Goal: Navigation & Orientation: Understand site structure

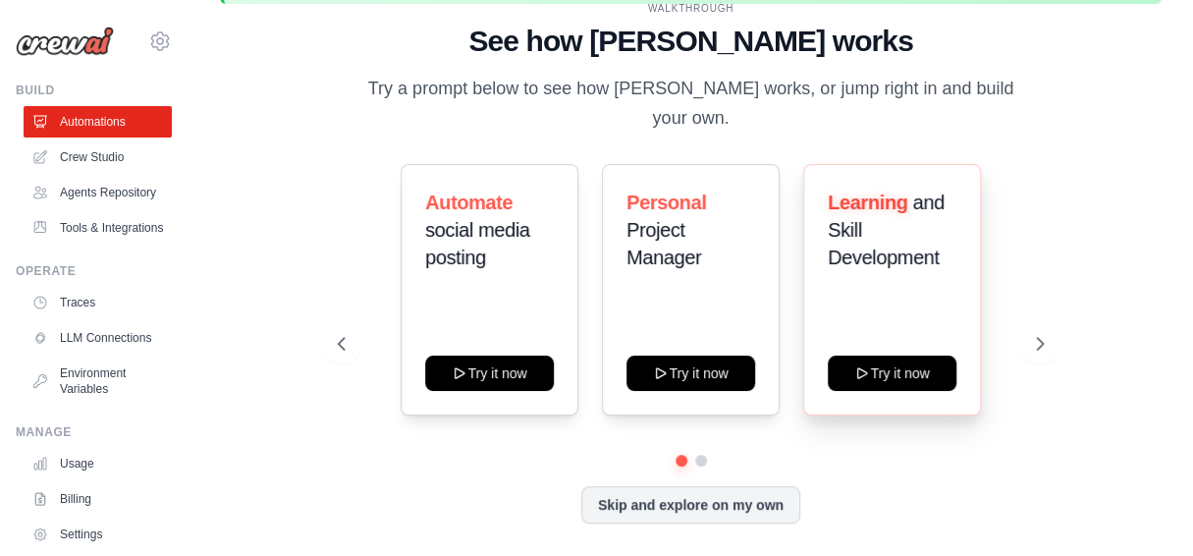
scroll to position [83, 0]
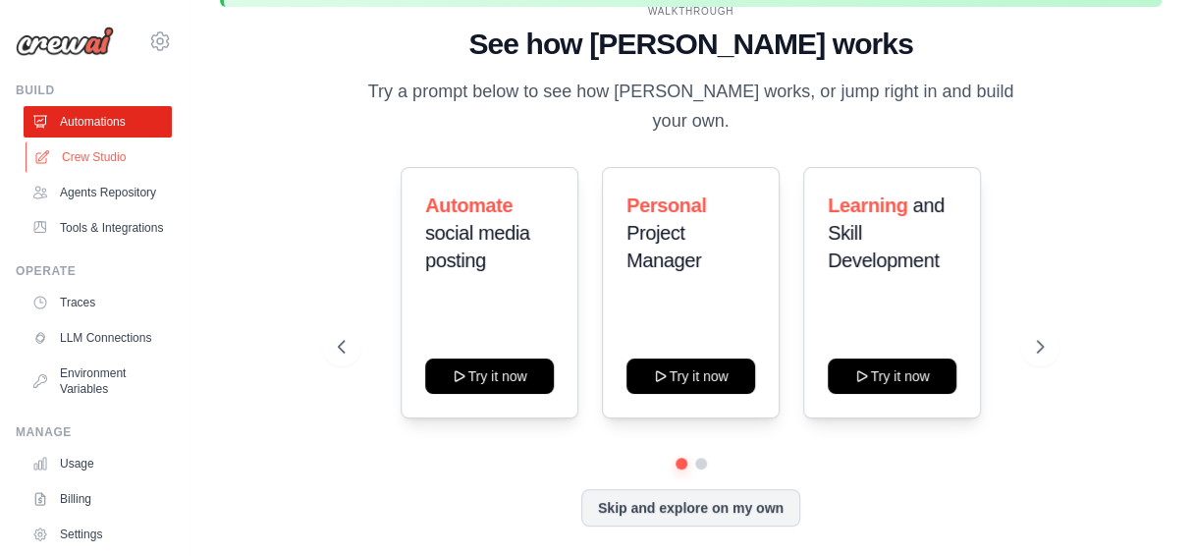
click at [113, 161] on link "Crew Studio" at bounding box center [100, 156] width 148 height 31
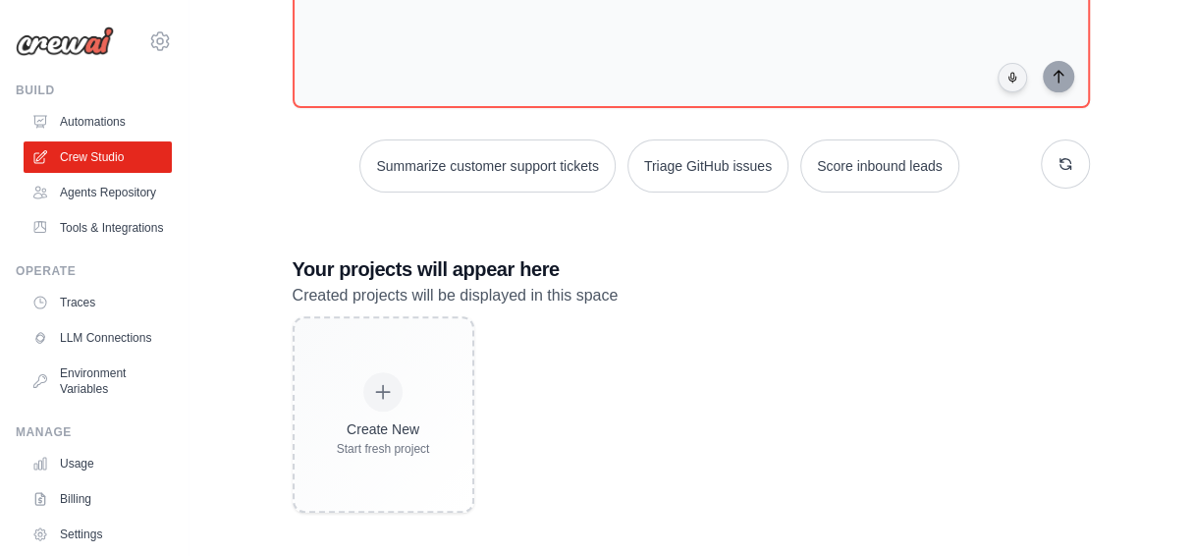
scroll to position [267, 0]
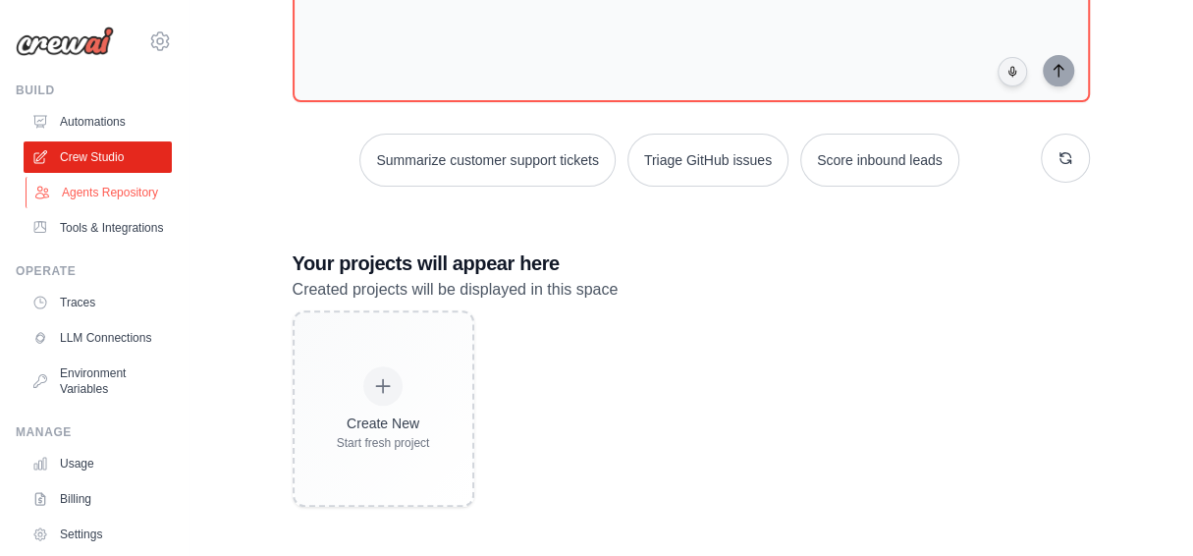
click at [73, 201] on link "Agents Repository" at bounding box center [100, 192] width 148 height 31
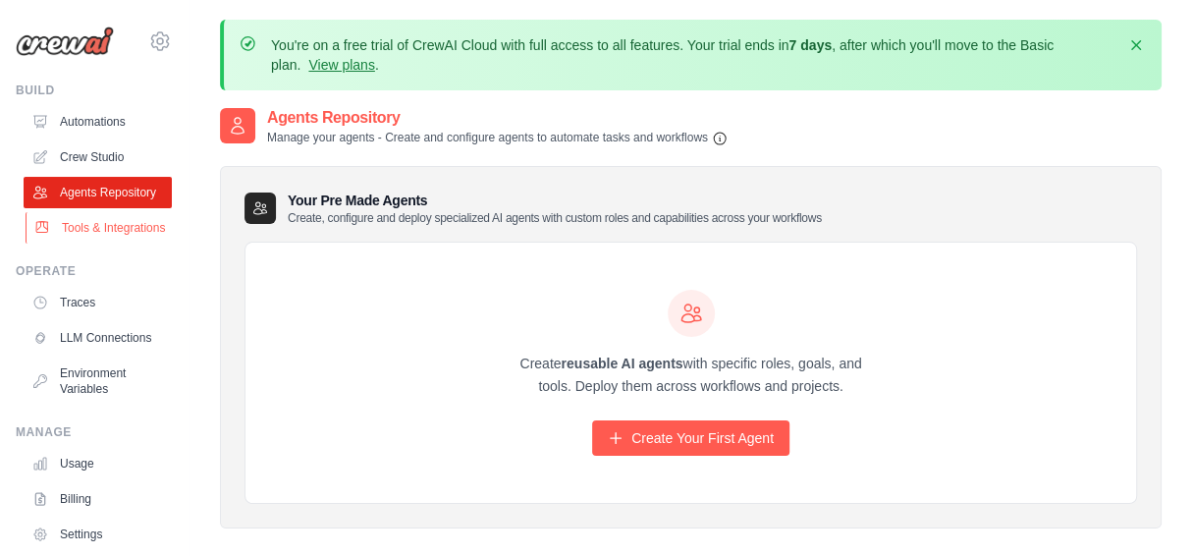
click at [113, 244] on link "Tools & Integrations" at bounding box center [100, 227] width 148 height 31
